Goal: Task Accomplishment & Management: Manage account settings

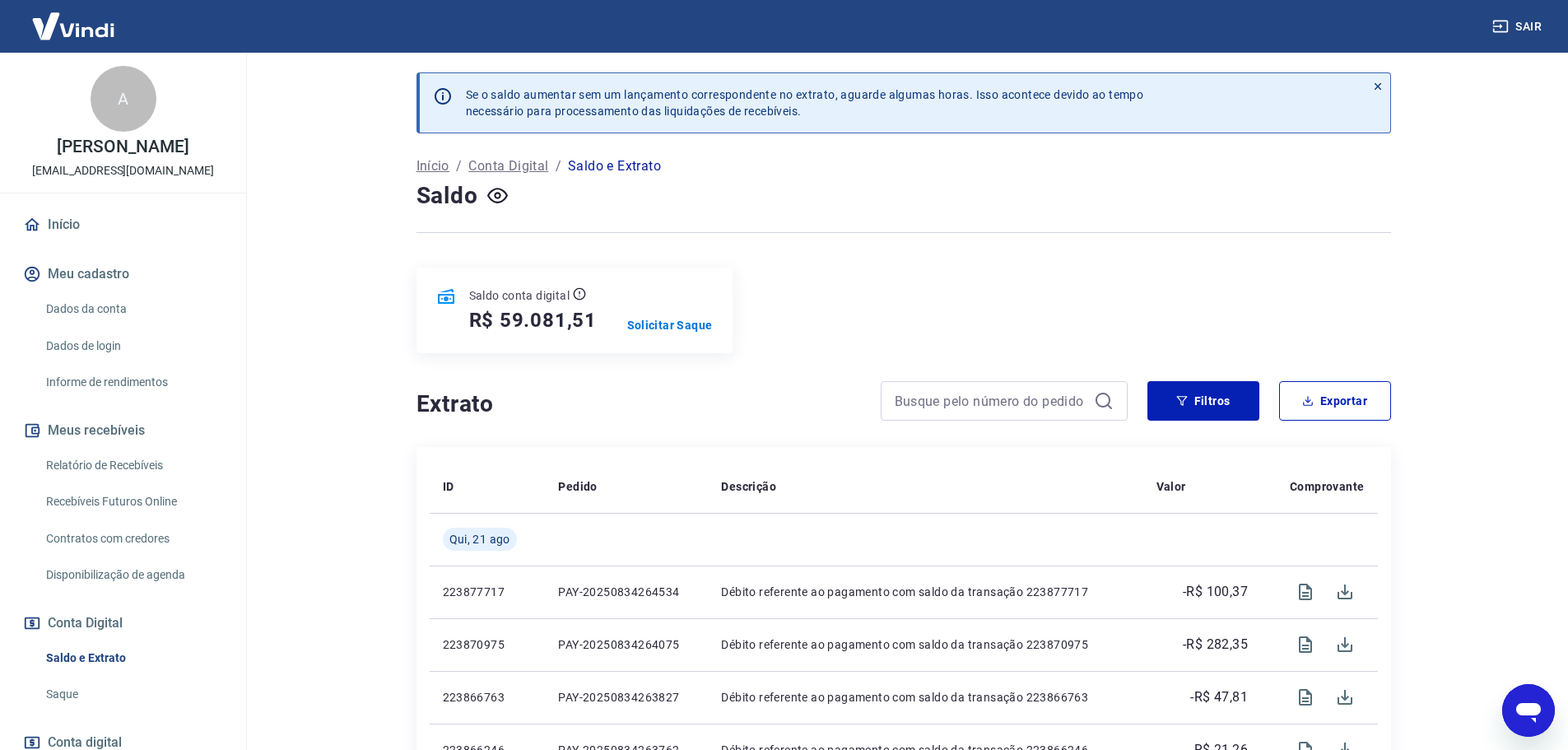
scroll to position [2378, 0]
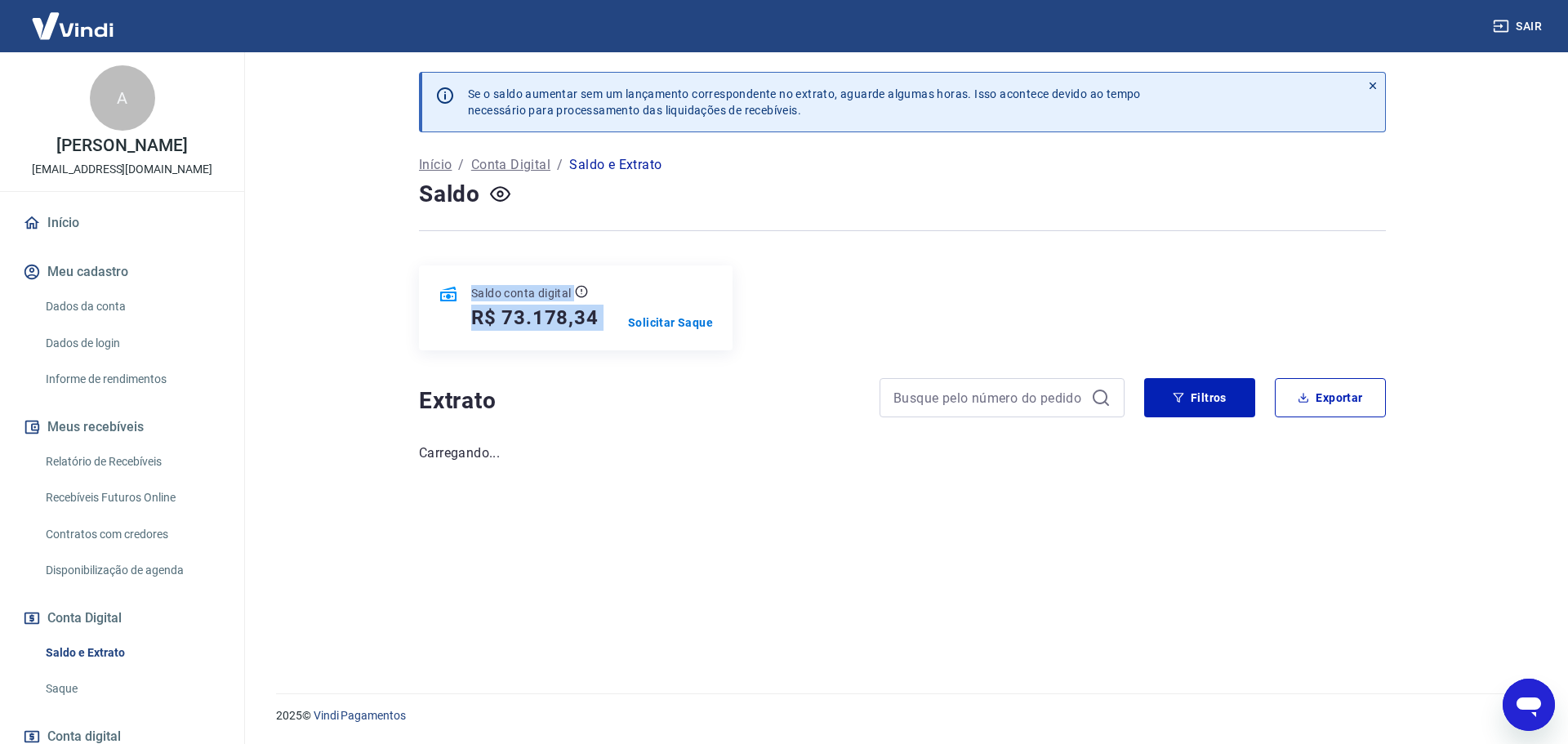
drag, startPoint x: 613, startPoint y: 318, endPoint x: 371, endPoint y: 289, distance: 243.7
click at [423, 289] on div "Saldo conta digital R$ 73.178,34 Solicitar Saque" at bounding box center [576, 308] width 314 height 85
click at [361, 288] on main "Se o saldo aumentar sem um lançamento correspondente no extrato, aguarde alguma…" at bounding box center [902, 398] width 1331 height 692
drag, startPoint x: 384, startPoint y: 289, endPoint x: 766, endPoint y: 341, distance: 385.5
click at [766, 341] on main "Se o saldo aumentar sem um lançamento correspondente no extrato, aguarde alguma…" at bounding box center [902, 398] width 1331 height 692
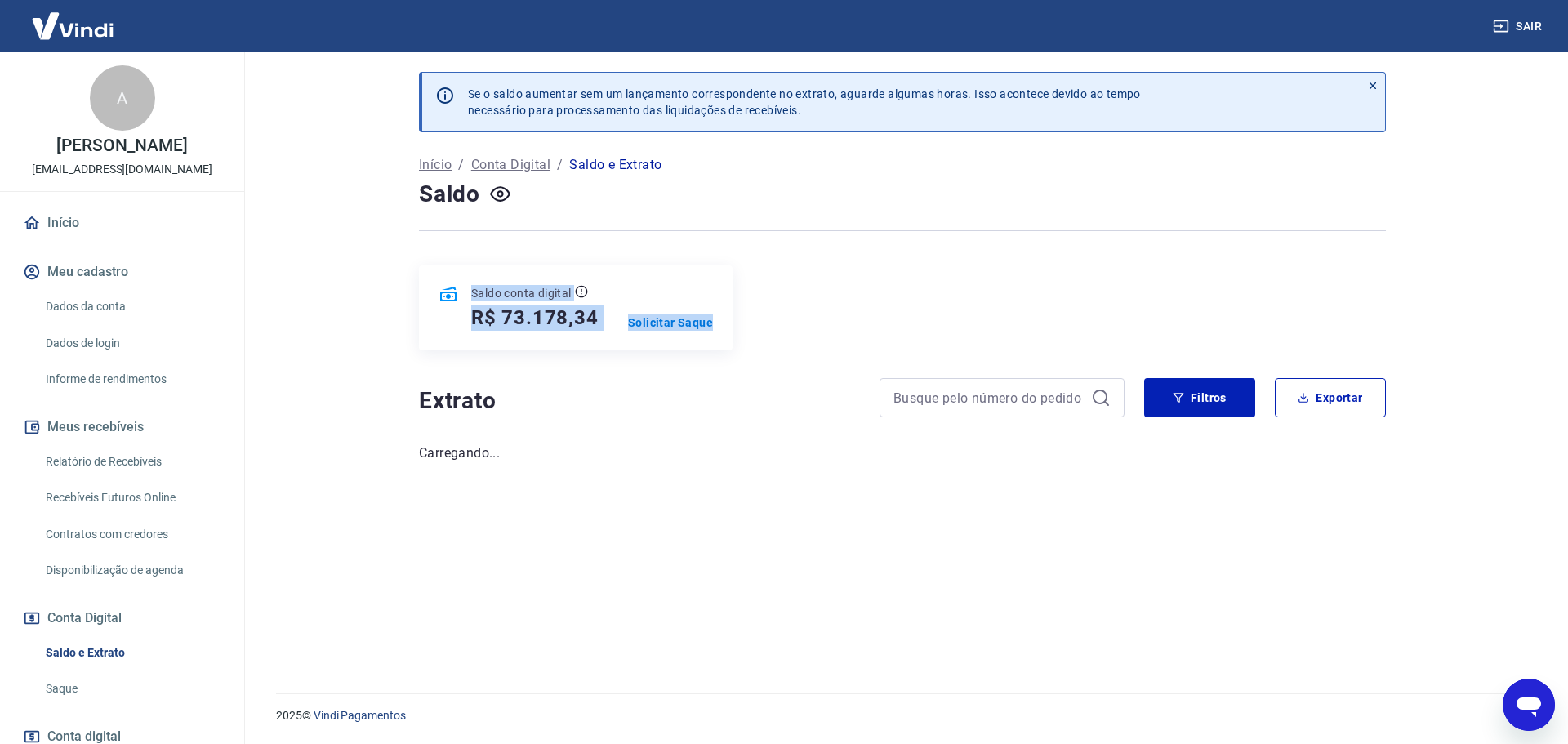
click at [769, 340] on div "Saldo conta digital R$ 73.178,34 Solicitar Saque" at bounding box center [903, 308] width 967 height 85
drag, startPoint x: 477, startPoint y: 315, endPoint x: 786, endPoint y: 347, distance: 310.7
click at [615, 322] on div "Saldo conta digital R$ 73.178,34 Solicitar Saque" at bounding box center [576, 308] width 314 height 85
click at [826, 340] on div "Saldo conta digital R$ 73.178,34 Solicitar Saque" at bounding box center [903, 308] width 967 height 85
drag, startPoint x: 652, startPoint y: 331, endPoint x: 400, endPoint y: 284, distance: 256.3
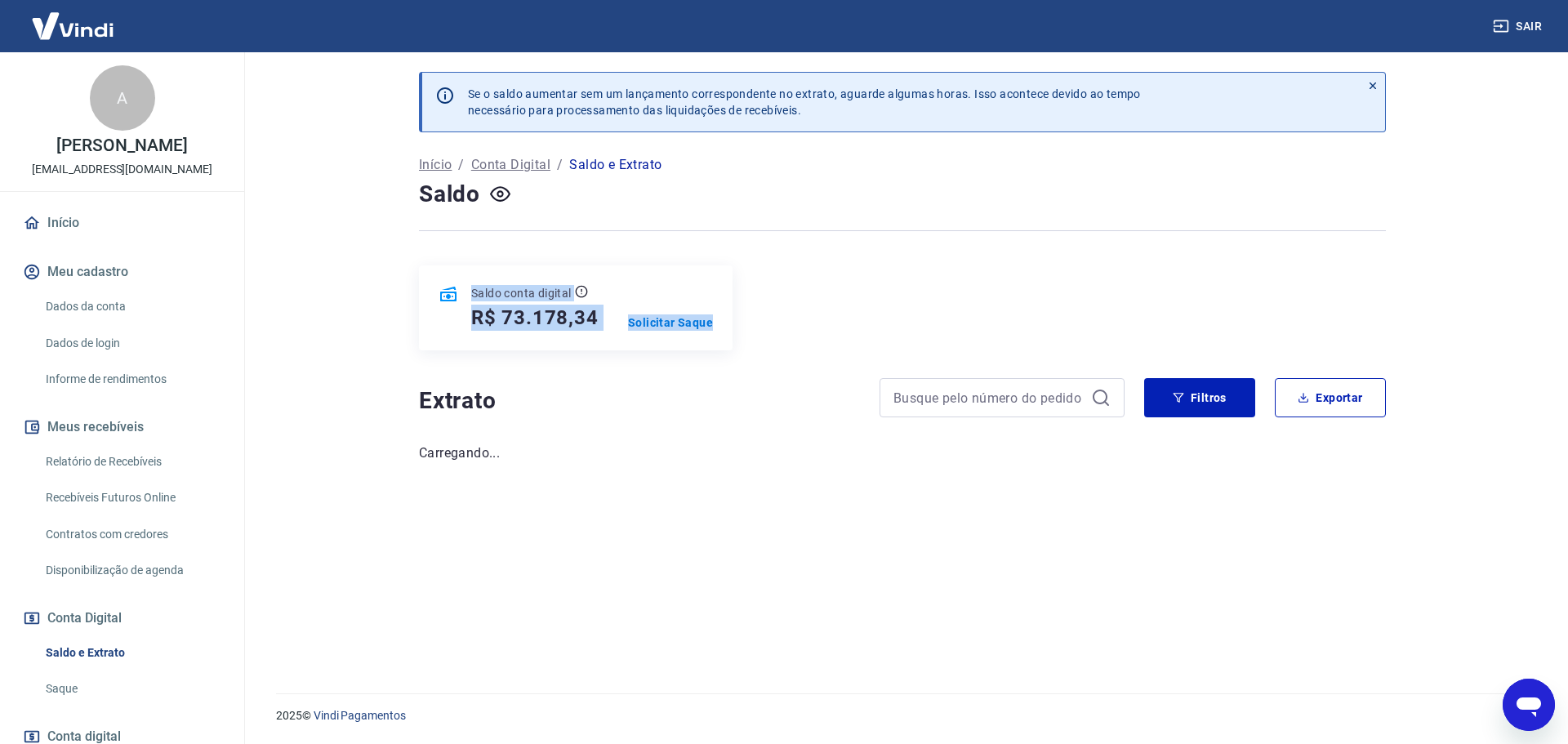
click at [441, 289] on div "Saldo conta digital R$ 73.178,34 Solicitar Saque" at bounding box center [903, 308] width 967 height 85
click at [385, 282] on div "Se o saldo aumentar sem um lançamento correspondente no extrato, aguarde alguma…" at bounding box center [902, 363] width 1046 height 621
drag, startPoint x: 412, startPoint y: 290, endPoint x: 864, endPoint y: 345, distance: 455.3
click at [864, 345] on div "Se o saldo aumentar sem um lançamento correspondente no extrato, aguarde alguma…" at bounding box center [902, 363] width 1006 height 621
click at [867, 344] on div "Saldo conta digital R$ 73.178,34 Solicitar Saque" at bounding box center [903, 308] width 967 height 85
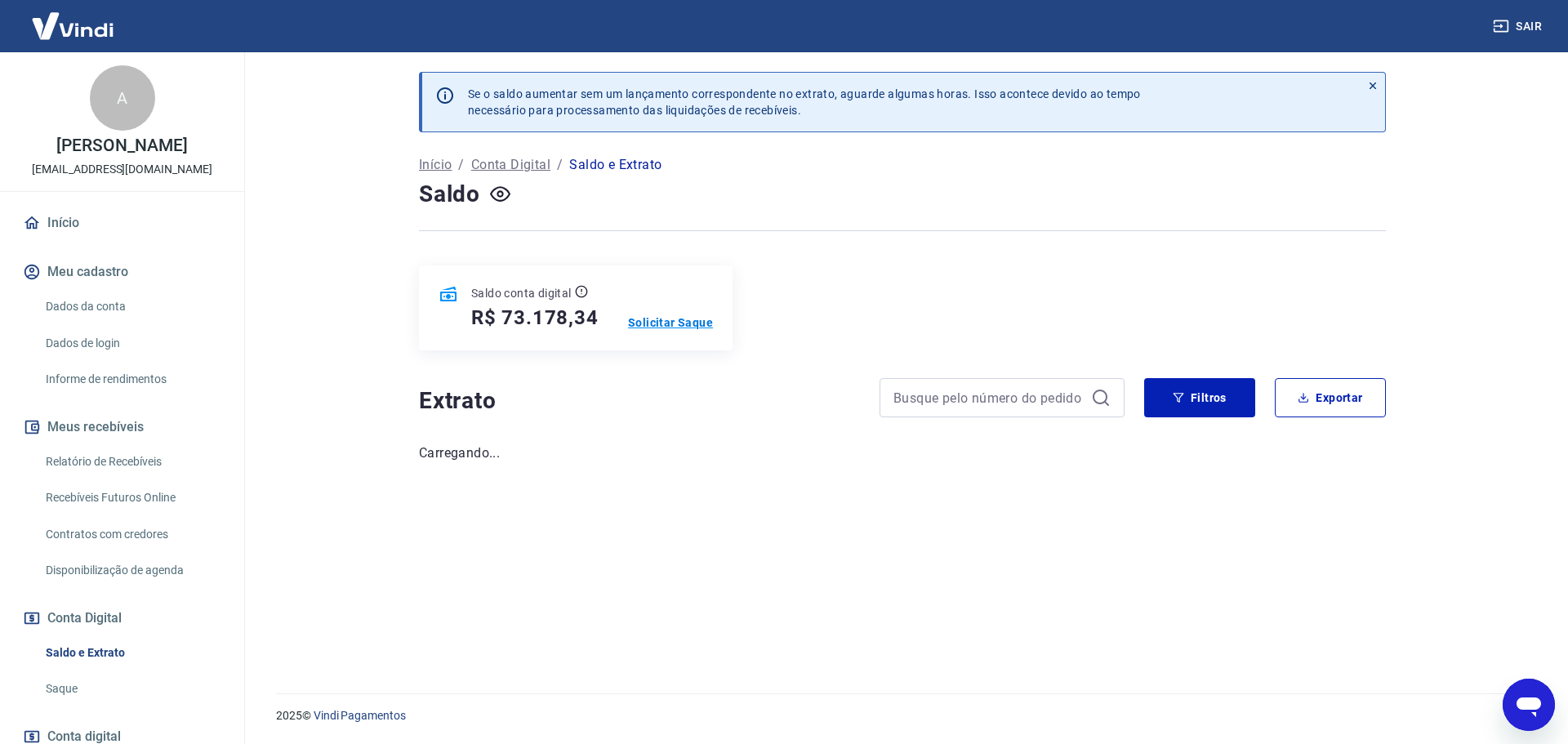
click at [682, 320] on p "Solicitar Saque" at bounding box center [670, 322] width 85 height 16
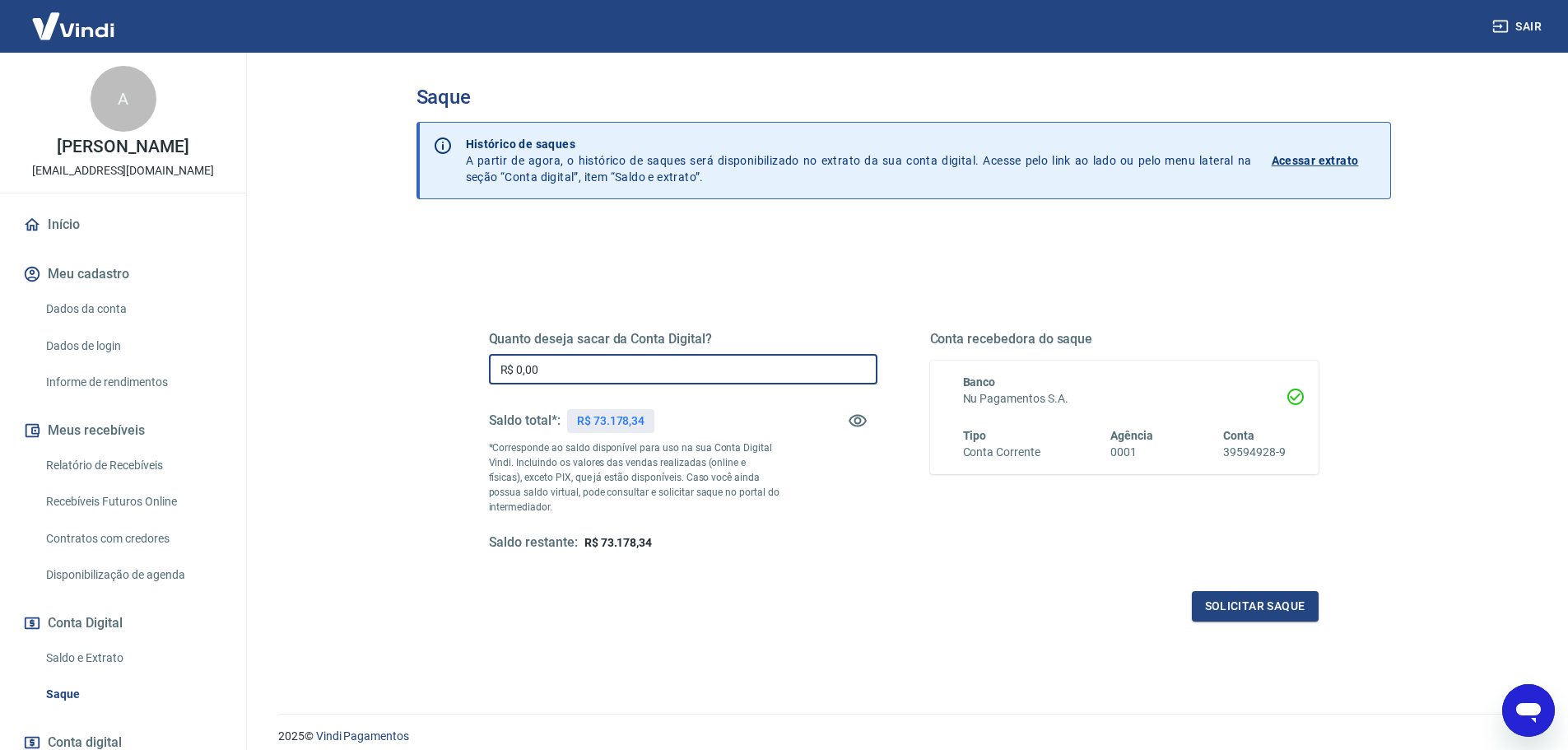
drag, startPoint x: 585, startPoint y: 366, endPoint x: 391, endPoint y: 358, distance: 194.2
click at [394, 358] on div "Saque Histórico de saques A partir de agora, o histórico de saques será disponi…" at bounding box center [903, 373] width 1054 height 642
type input "R$ 36.000,00"
click at [1254, 611] on button "Solicitar saque" at bounding box center [1255, 606] width 126 height 30
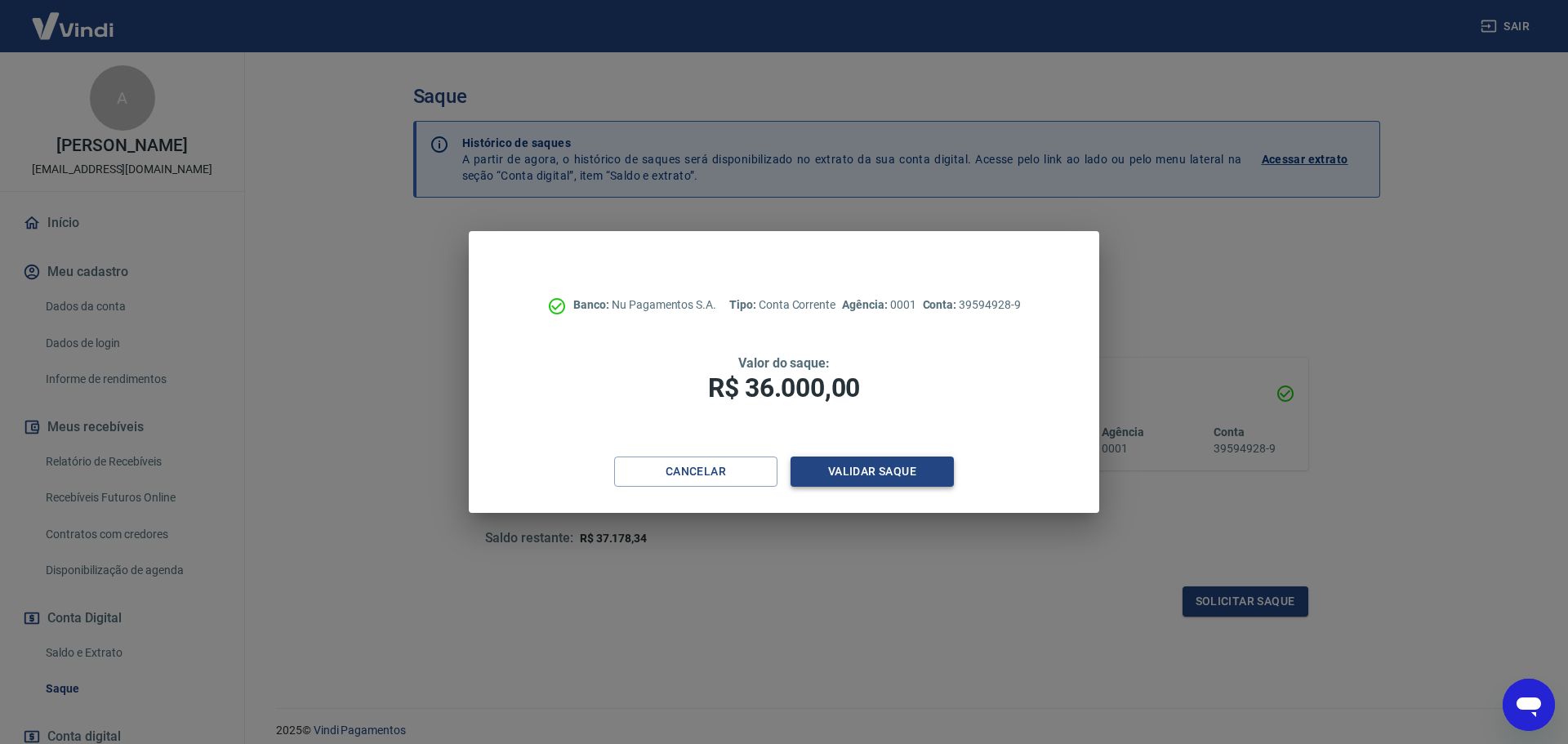
click at [878, 479] on button "Validar saque" at bounding box center [872, 471] width 163 height 30
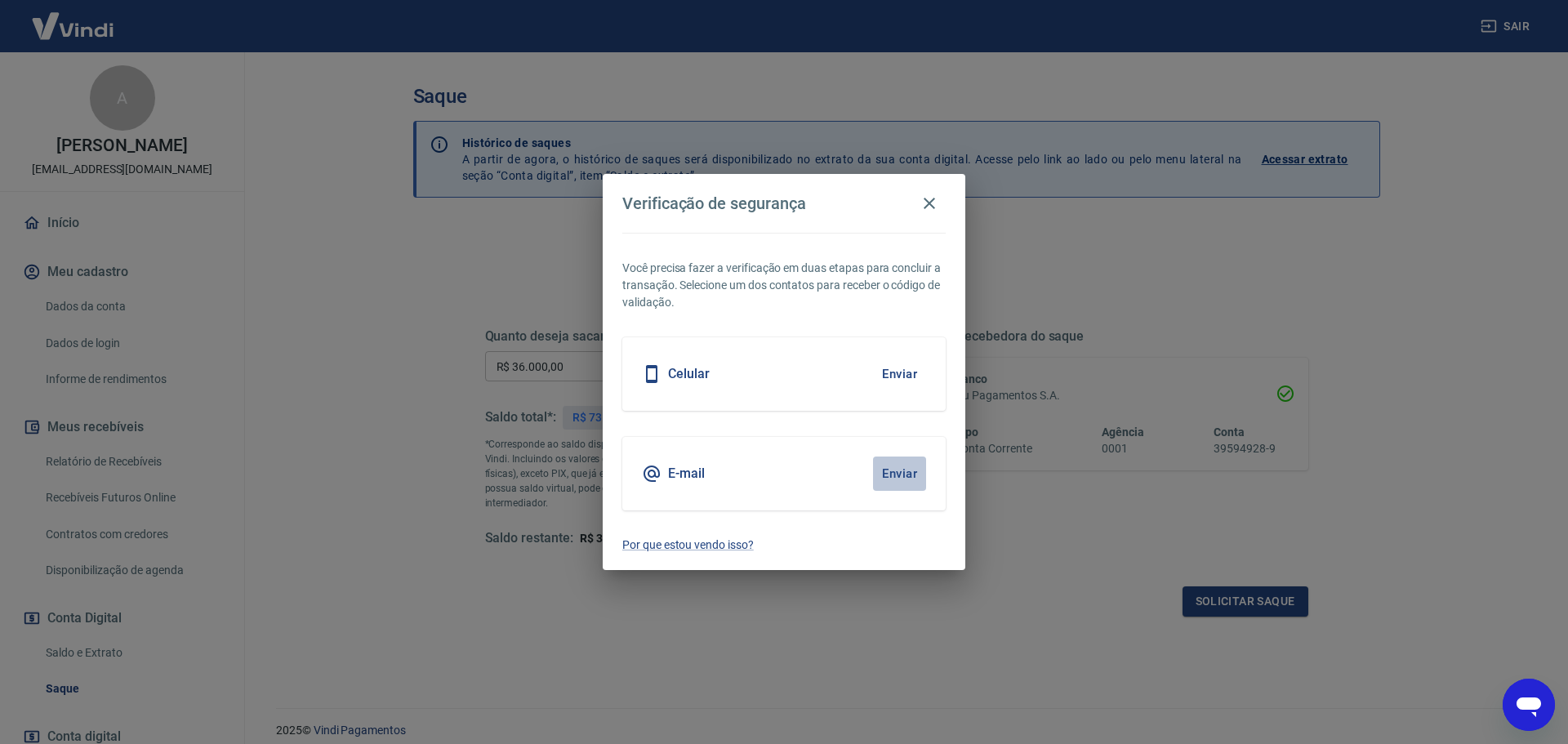
click at [896, 479] on button "Enviar" at bounding box center [900, 473] width 53 height 34
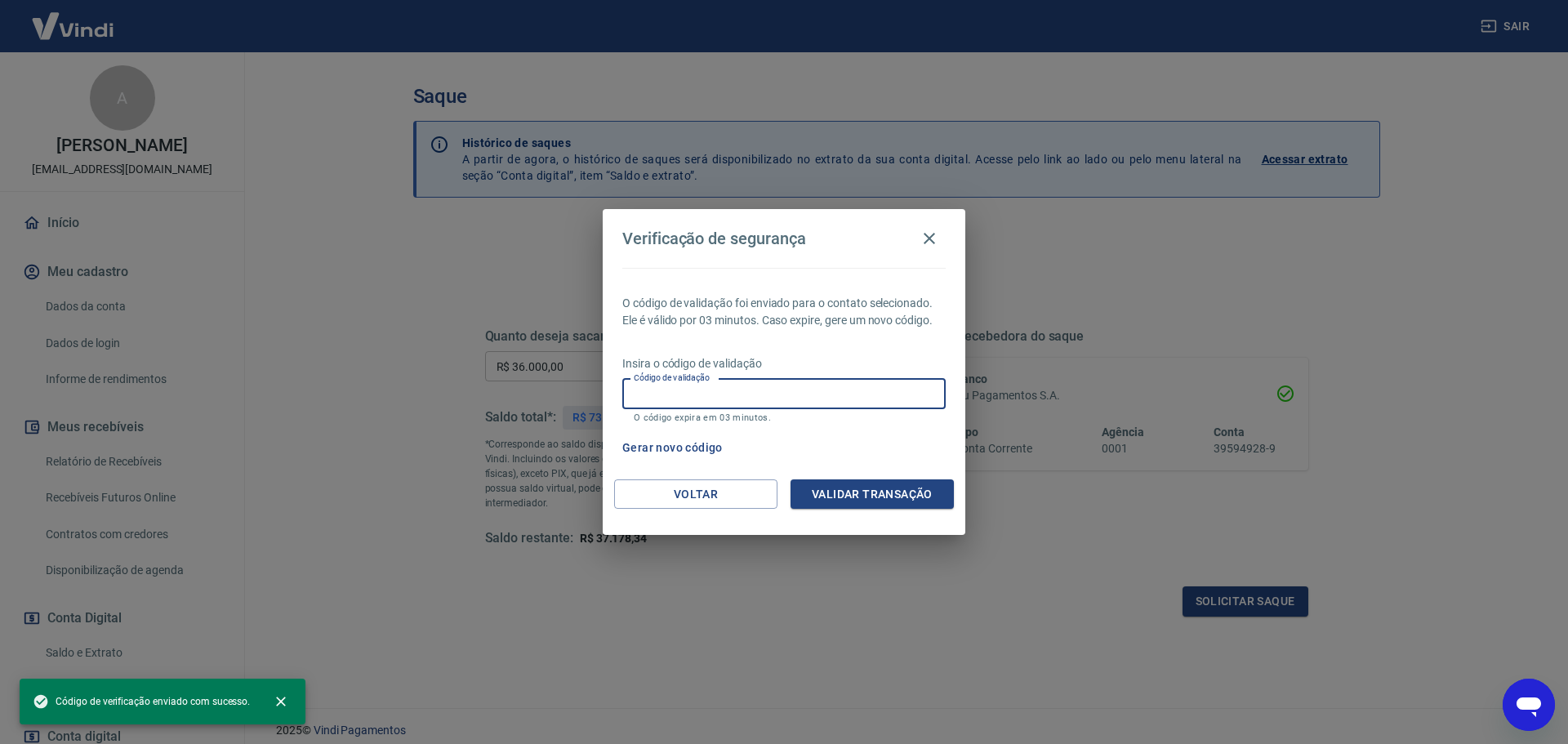
click at [775, 388] on input "Código de validação" at bounding box center [784, 393] width 323 height 30
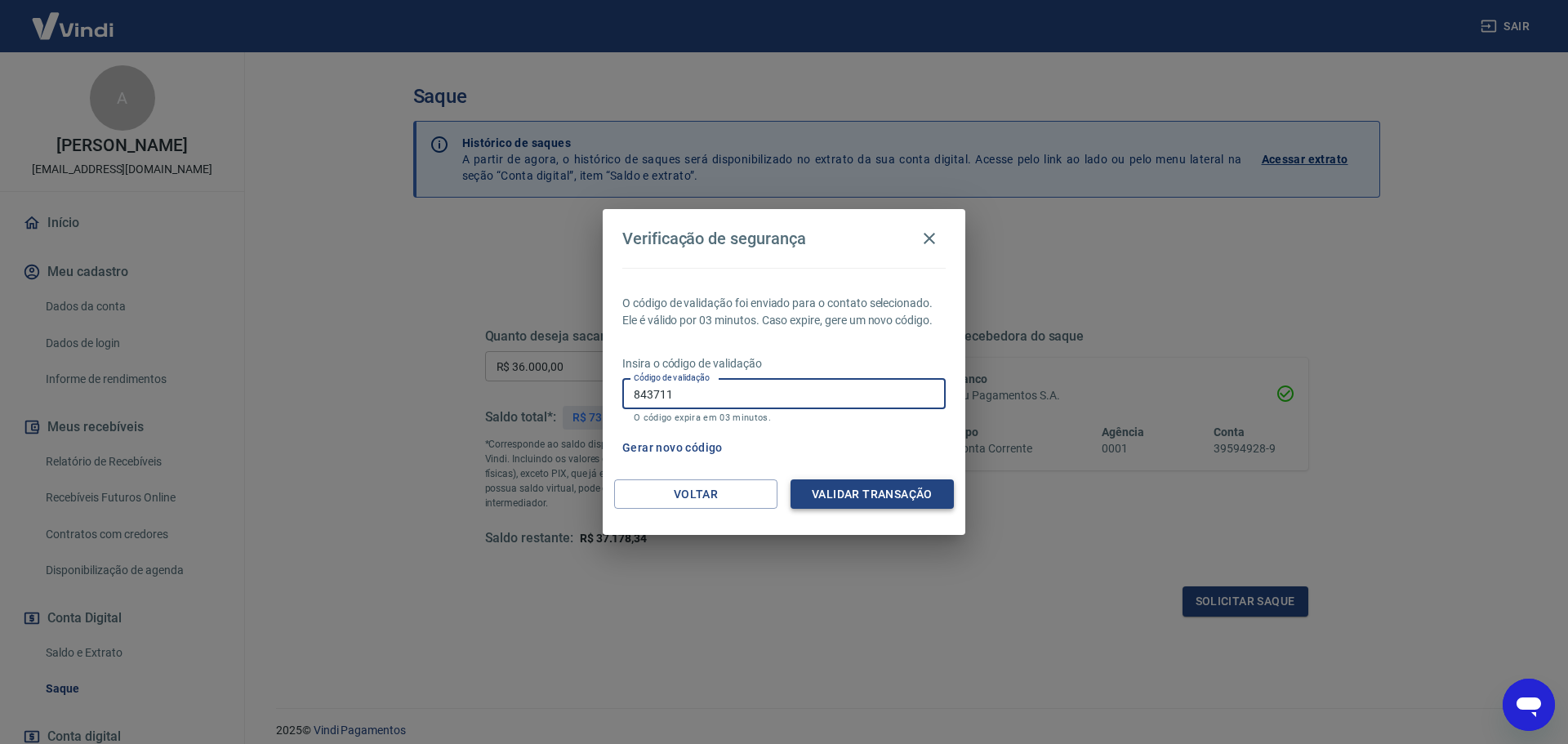
type input "843711"
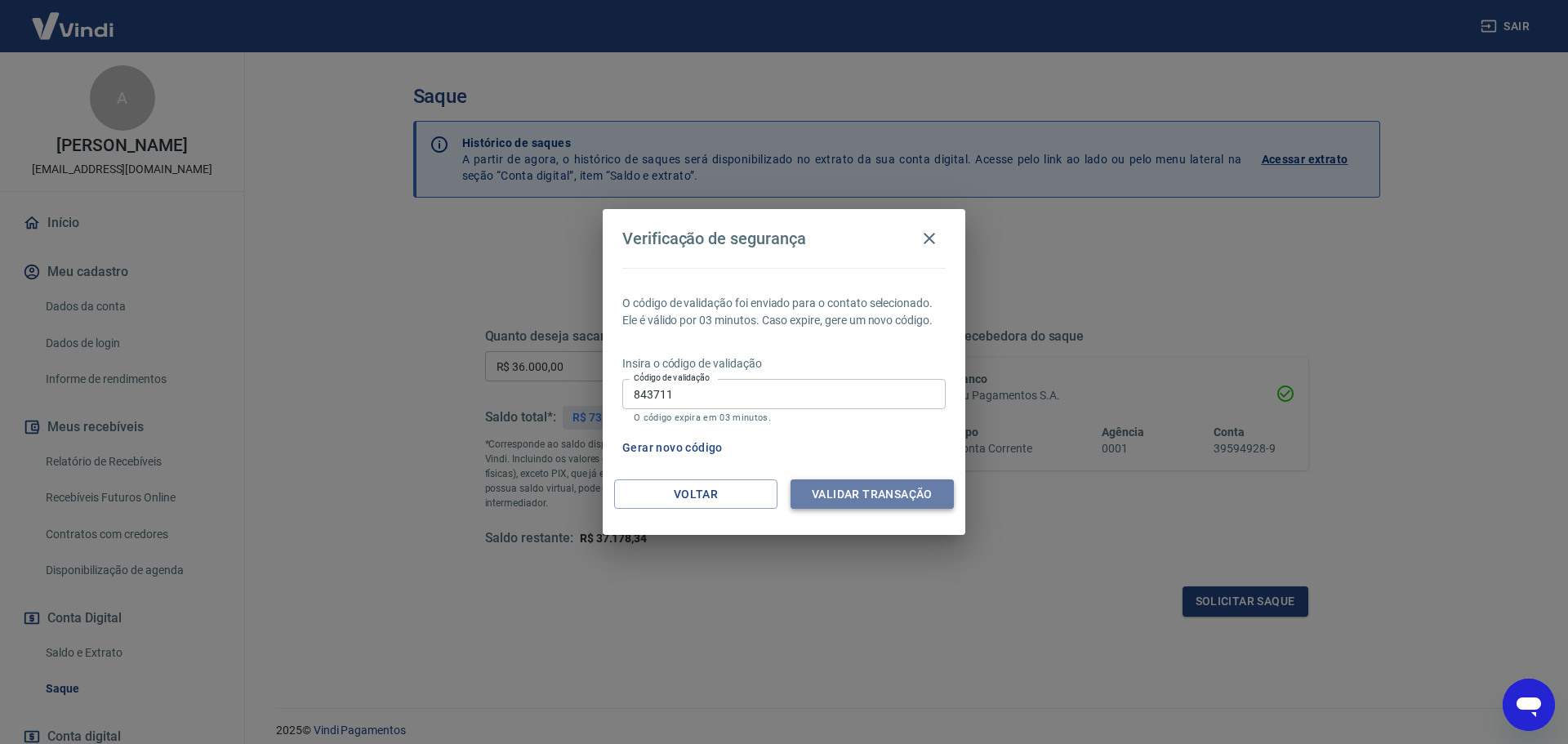
click at [878, 497] on button "Validar transação" at bounding box center [872, 494] width 163 height 30
